Goal: Information Seeking & Learning: Check status

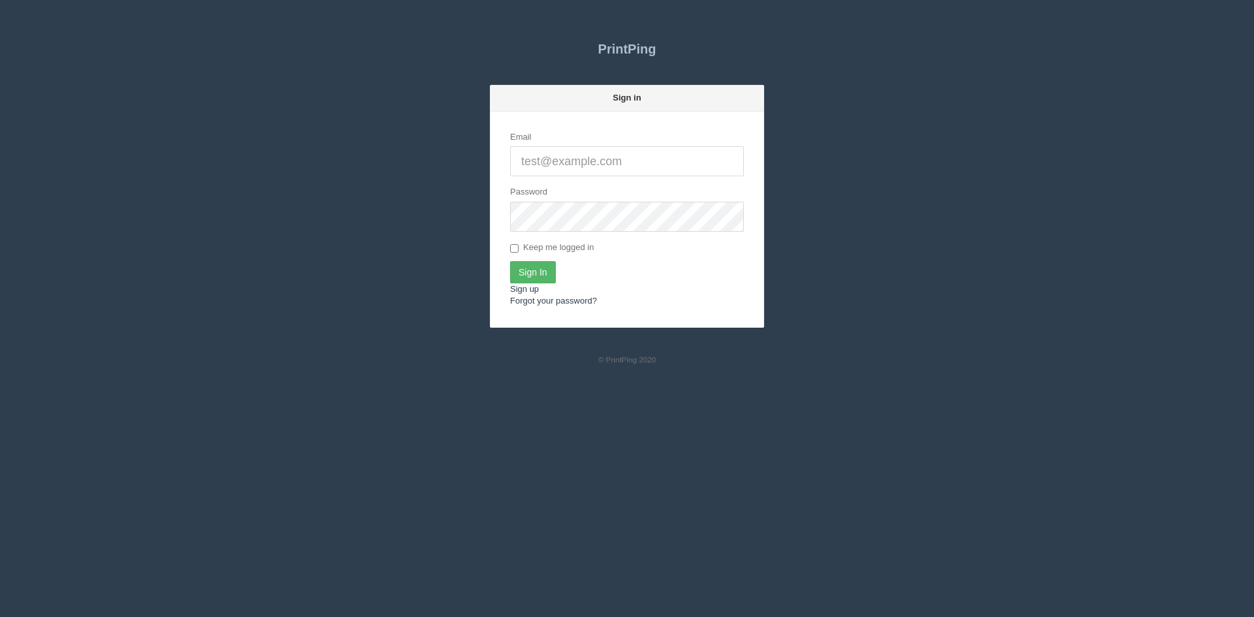
type input "[PERSON_NAME][EMAIL_ADDRESS][DOMAIN_NAME]"
click at [530, 273] on input "Sign In" at bounding box center [533, 272] width 46 height 22
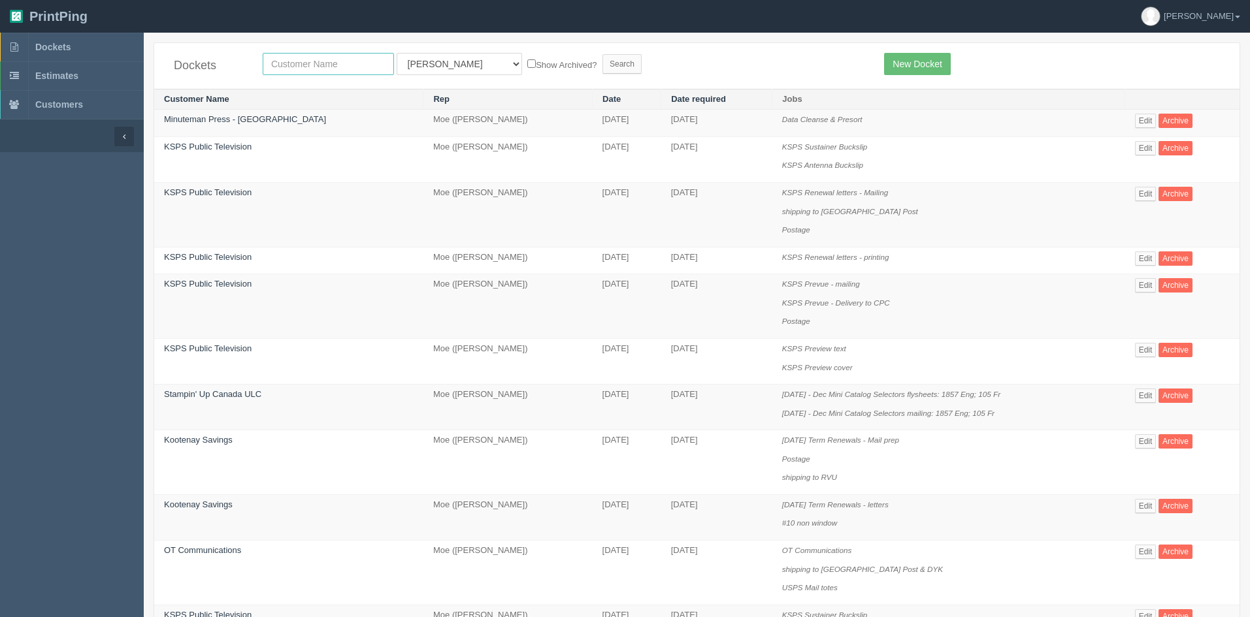
click at [347, 63] on input "text" at bounding box center [328, 64] width 131 height 22
type input "[PERSON_NAME]"
click at [444, 71] on select "All Users Ali Ali Test 1 Aly Amy Ankit Arif Brandon Dan France Greg Jim Mark Ma…" at bounding box center [459, 64] width 125 height 22
select select
click at [397, 53] on select "All Users Ali Ali Test 1 Aly Amy Ankit Arif Brandon Dan France Greg Jim Mark Ma…" at bounding box center [459, 64] width 125 height 22
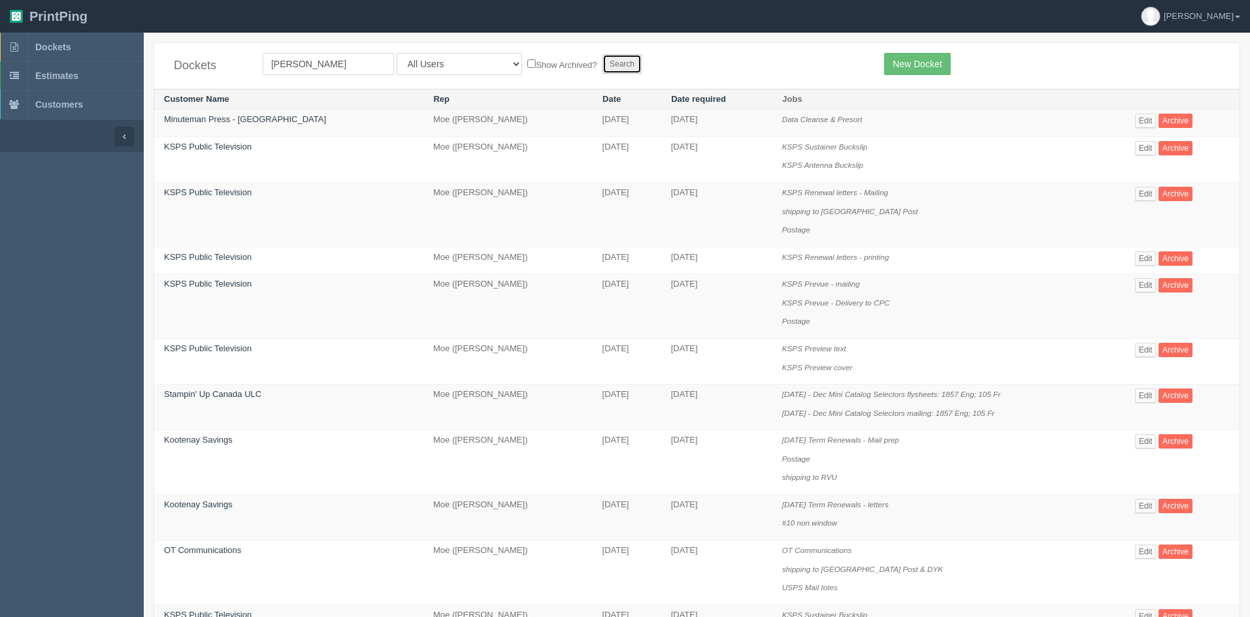
click at [602, 59] on input "Search" at bounding box center [621, 64] width 39 height 20
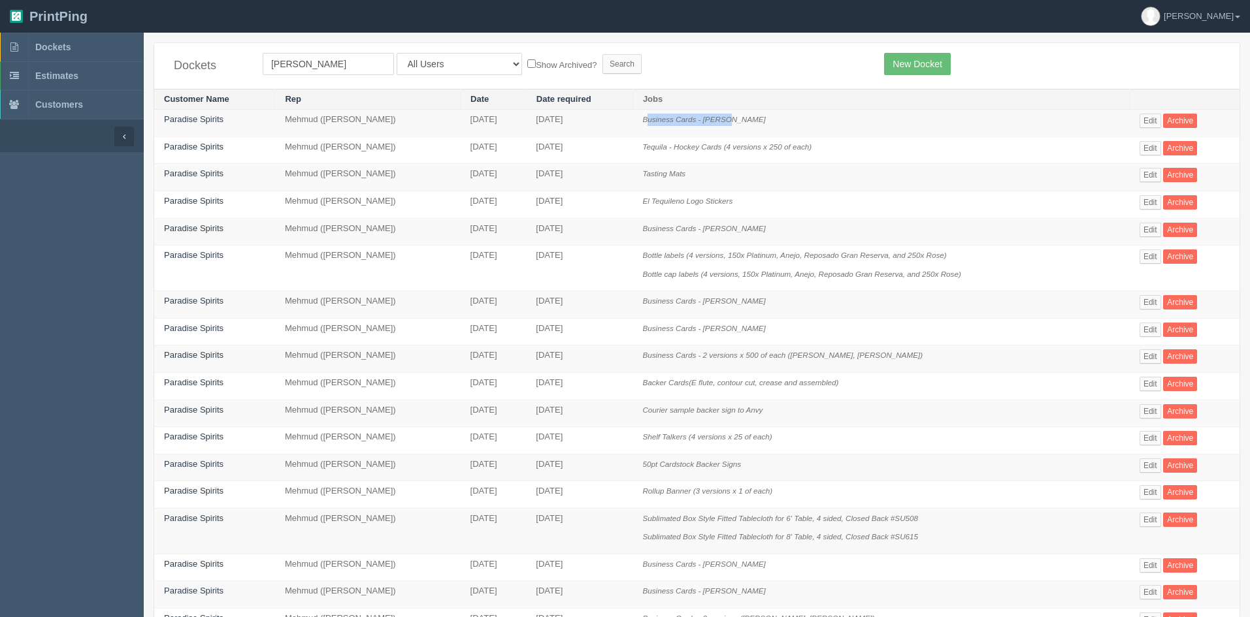
drag, startPoint x: 666, startPoint y: 118, endPoint x: 747, endPoint y: 121, distance: 81.0
click at [747, 121] on icon "Business Cards - [PERSON_NAME]" at bounding box center [703, 119] width 123 height 8
click at [714, 148] on icon "Tequila - Hockey Cards (4 versions x 250 of each)" at bounding box center [726, 146] width 169 height 8
click at [708, 178] on p "Tasting Mats" at bounding box center [880, 174] width 477 height 12
